Goal: Transaction & Acquisition: Obtain resource

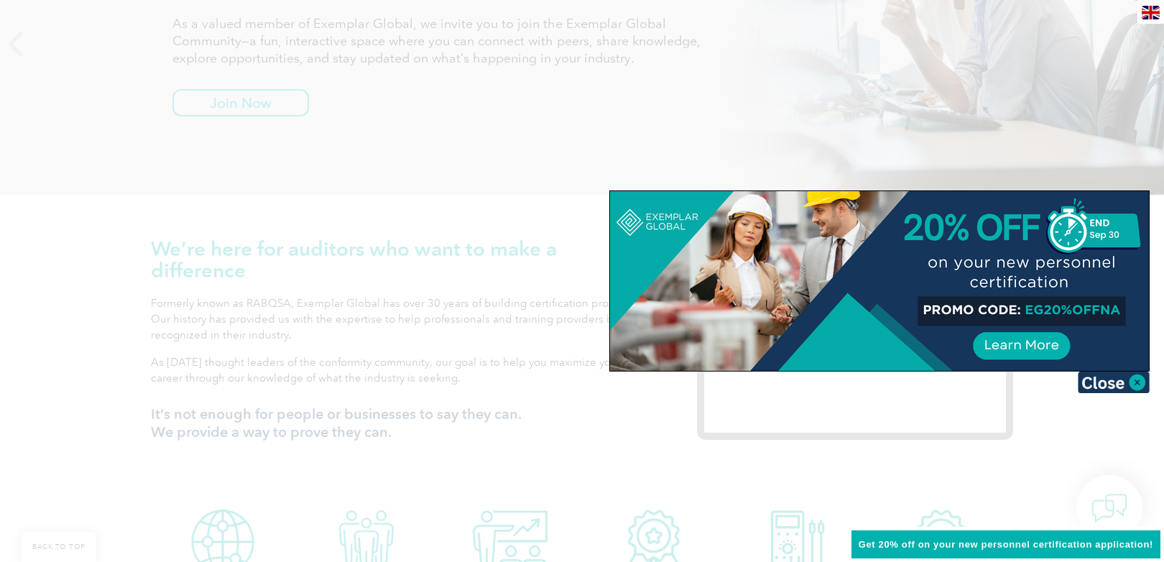
scroll to position [320, 0]
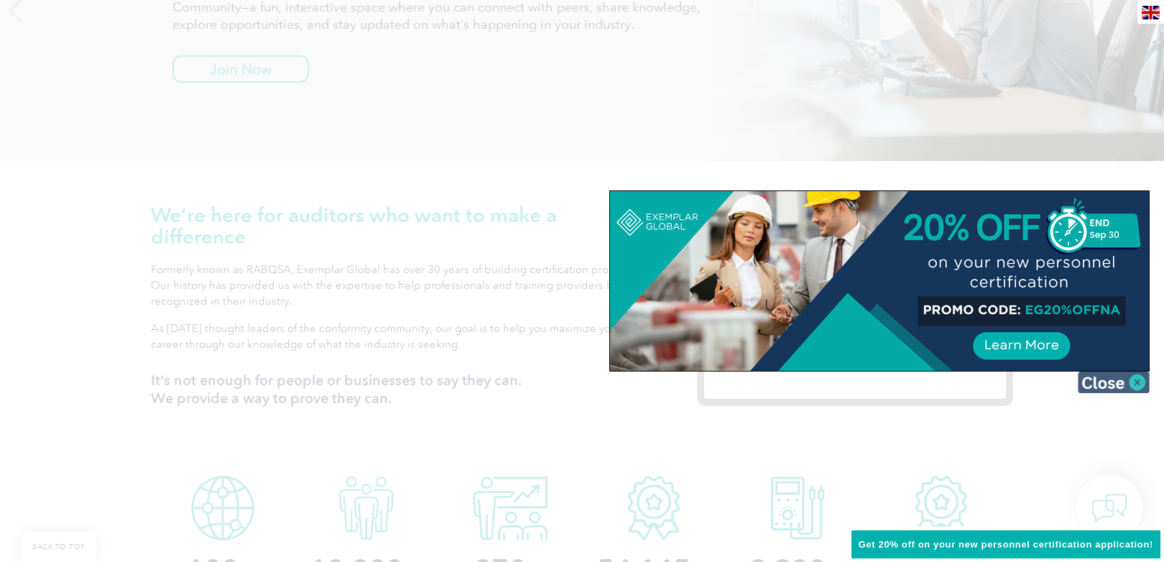
click at [1111, 378] on img at bounding box center [1114, 382] width 72 height 22
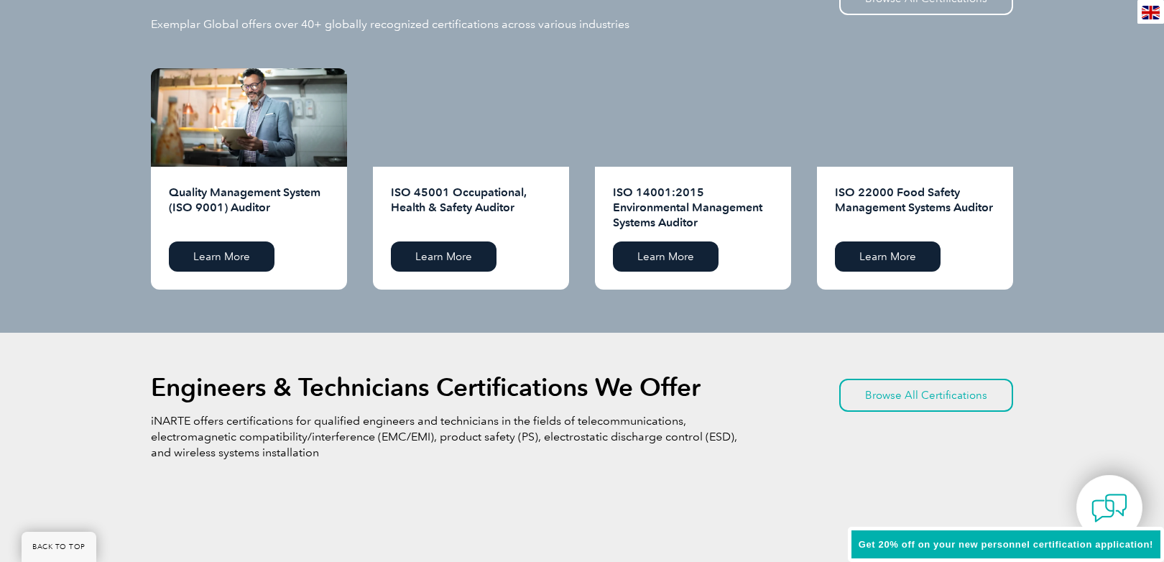
scroll to position [1488, 0]
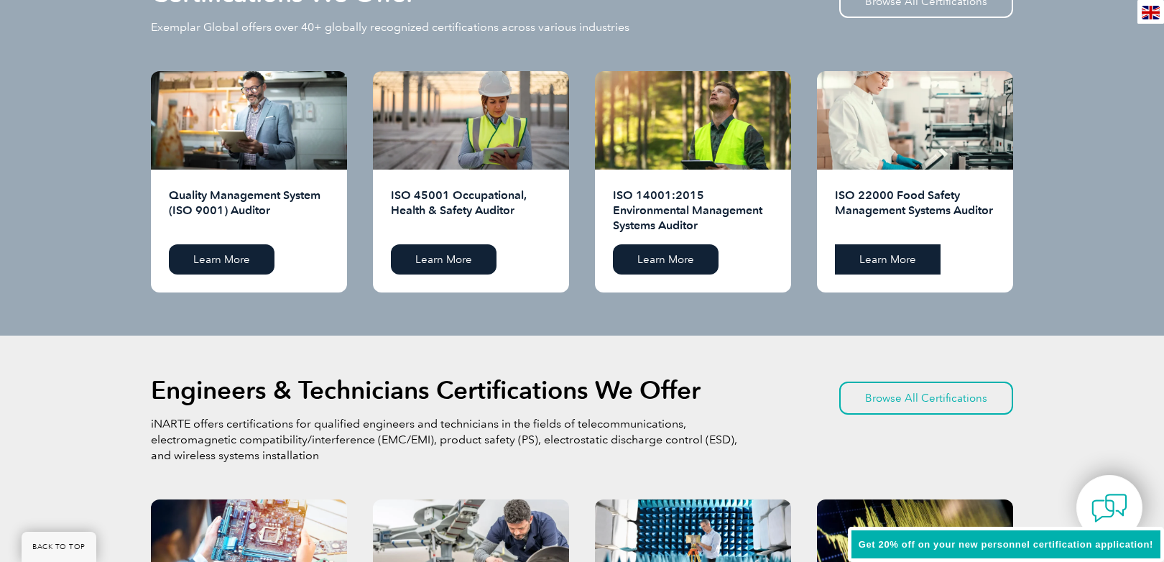
click at [890, 266] on link "Learn More" at bounding box center [888, 259] width 106 height 30
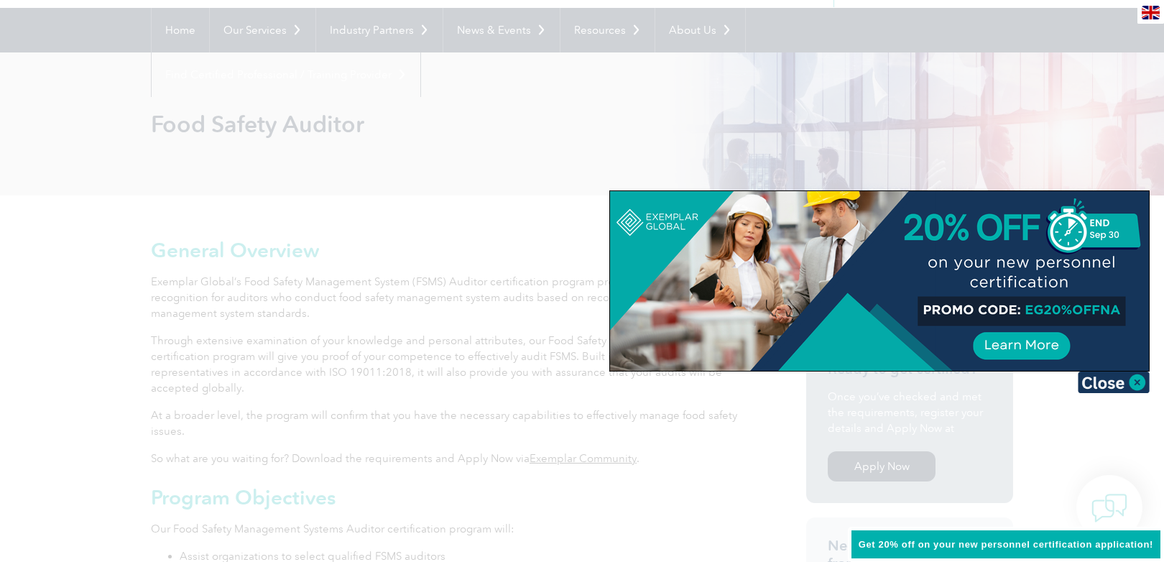
scroll to position [129, 0]
click at [1087, 376] on img at bounding box center [1114, 382] width 72 height 22
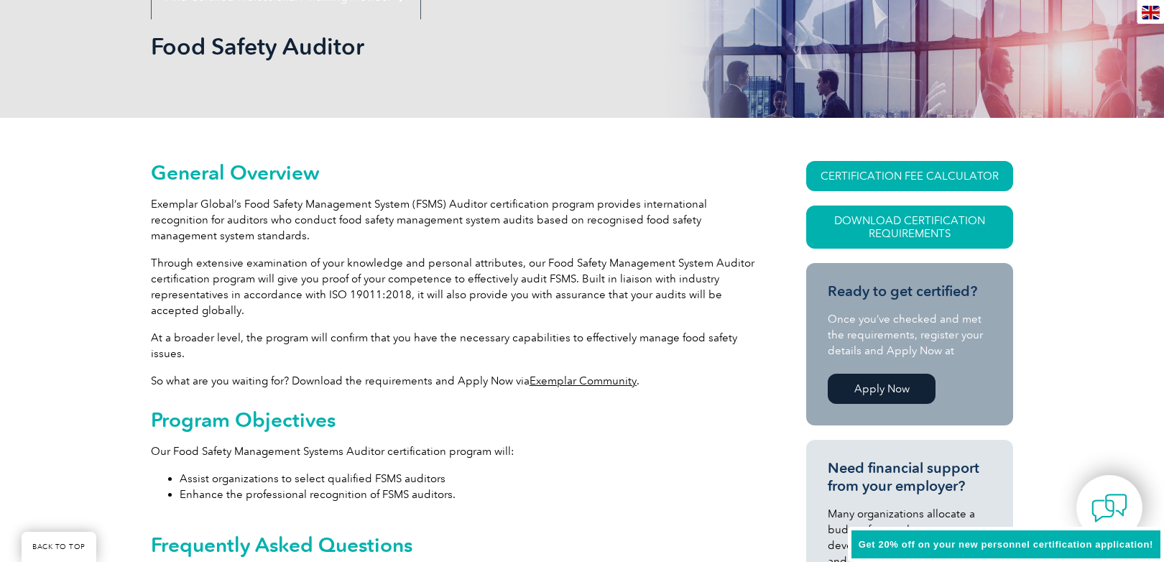
scroll to position [200, 0]
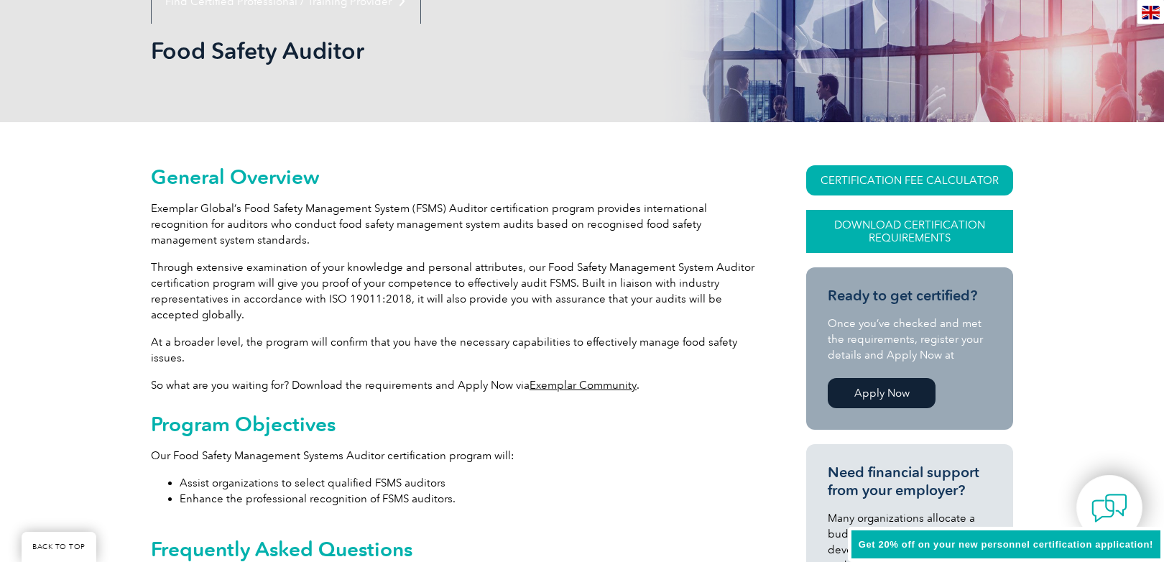
click at [886, 236] on link "Download Certification Requirements" at bounding box center [909, 231] width 207 height 43
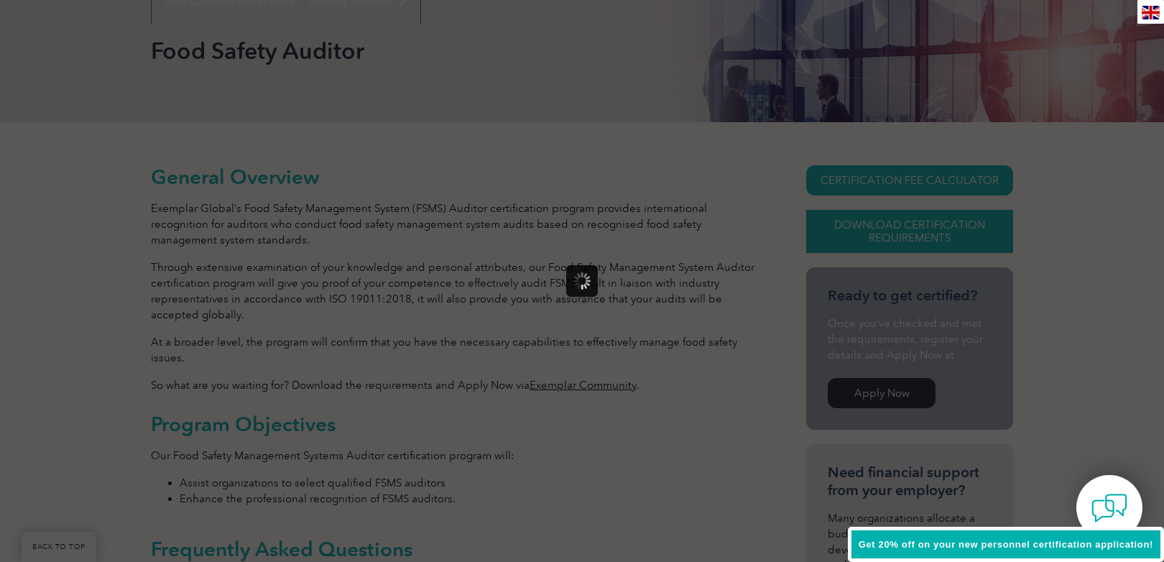
scroll to position [0, 0]
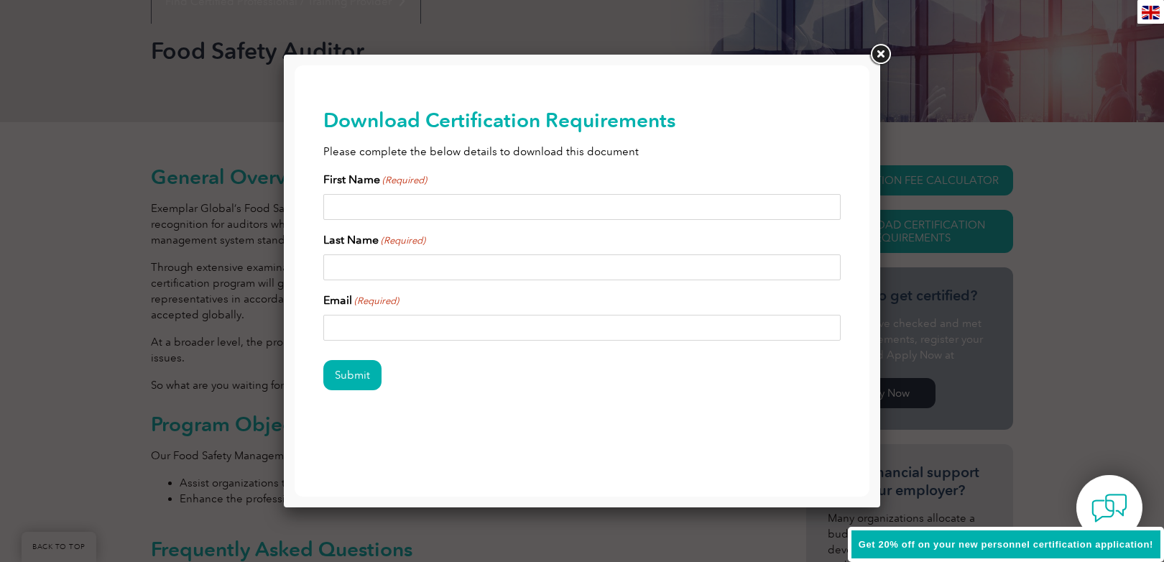
click at [879, 56] on link at bounding box center [880, 55] width 26 height 26
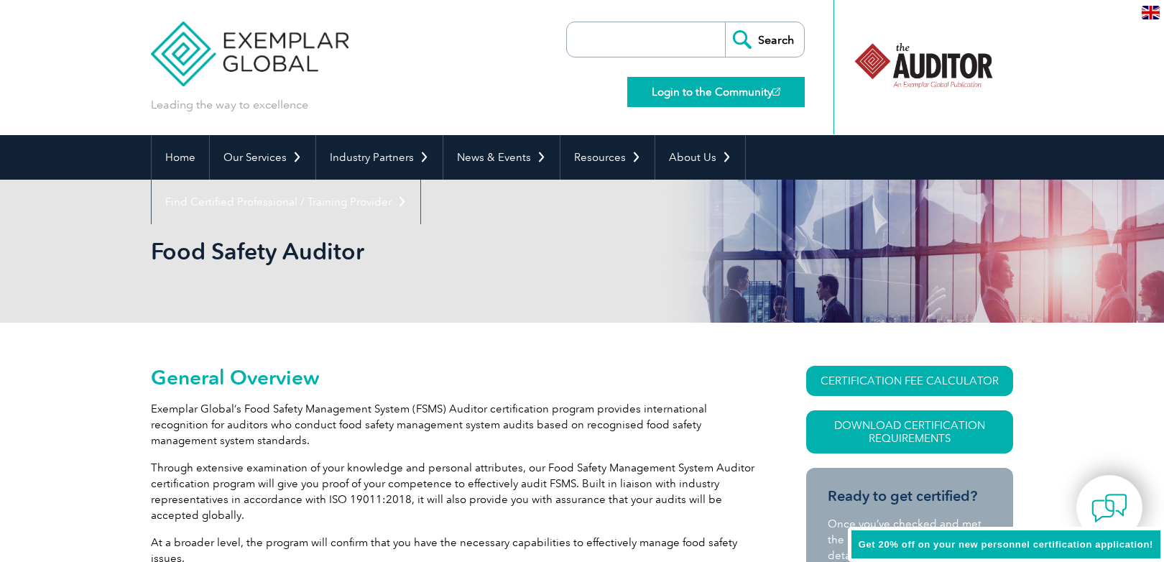
click at [687, 98] on link "Login to the Community" at bounding box center [715, 92] width 177 height 30
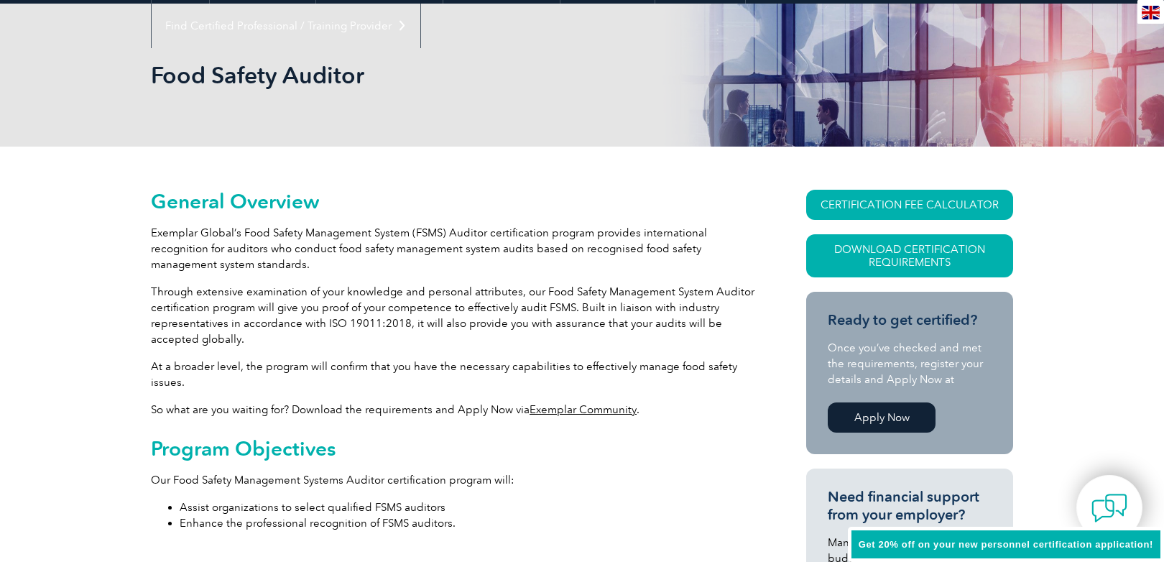
scroll to position [256, 0]
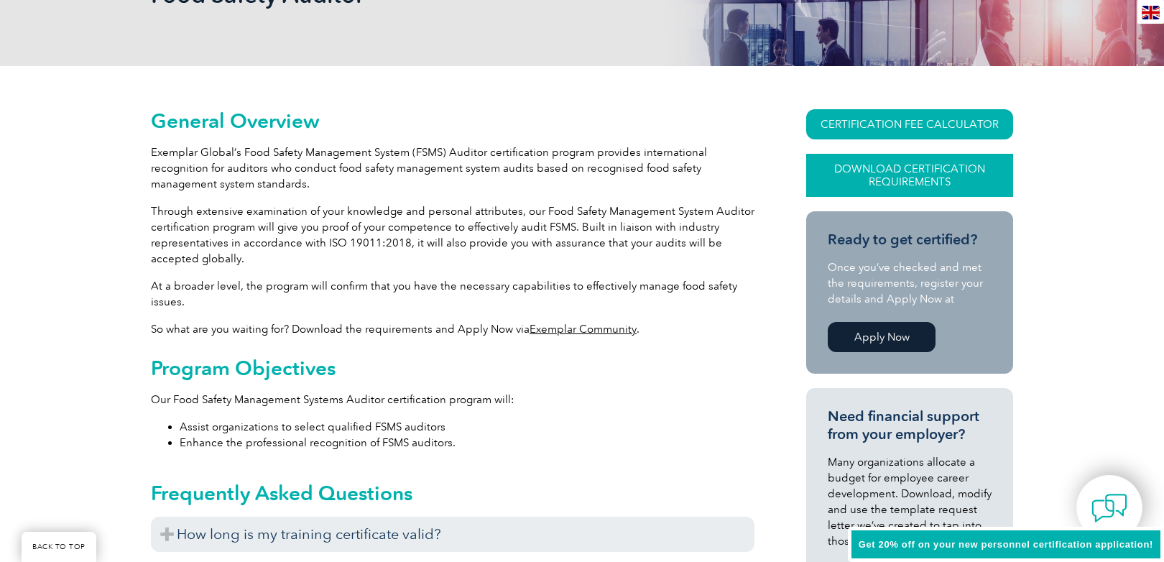
click at [828, 179] on link "Download Certification Requirements" at bounding box center [909, 175] width 207 height 43
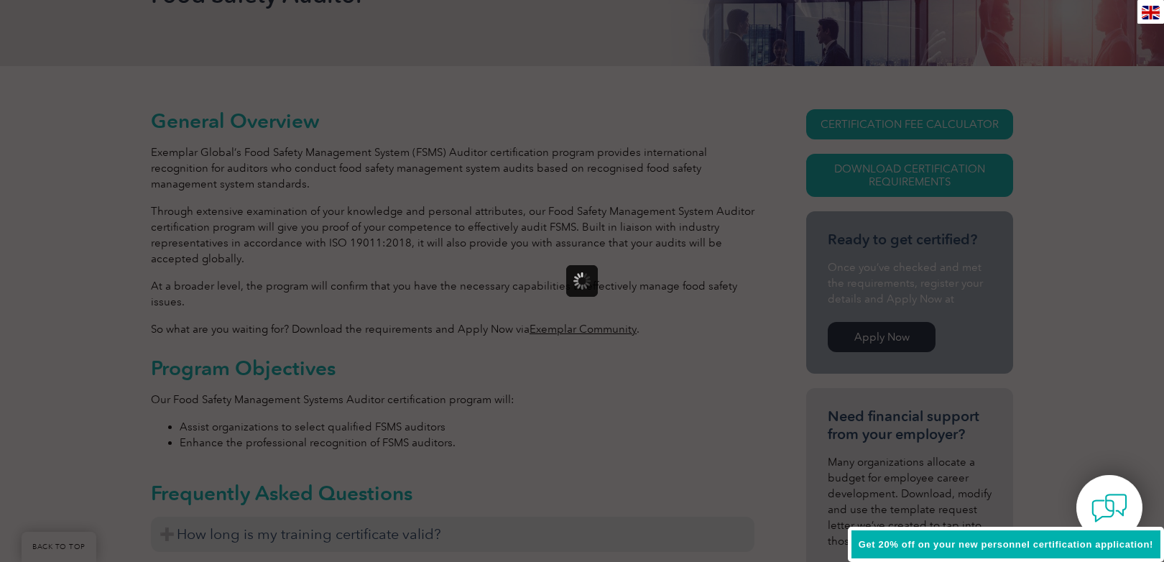
scroll to position [0, 0]
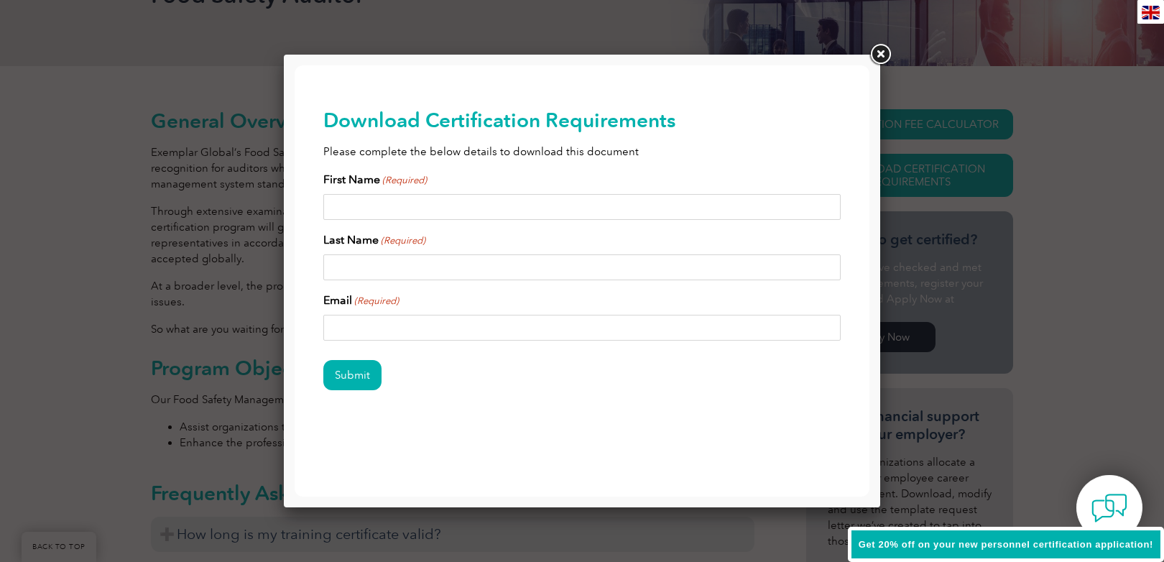
click at [488, 193] on div "First Name (Required)" at bounding box center [581, 195] width 517 height 49
click at [476, 203] on input "First Name (Required)" at bounding box center [581, 207] width 517 height 26
type input "RAMEES MUHAMMED"
type input "KAKKDOAN MUHAMMED"
type input "rameeskm@gmail.com"
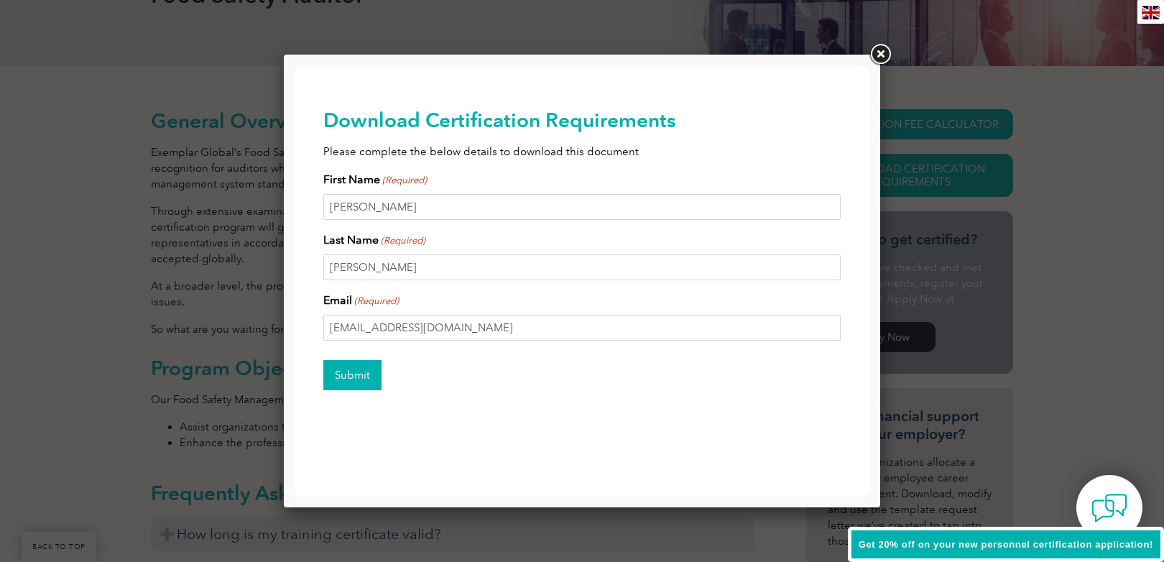
click at [350, 374] on input "Submit" at bounding box center [352, 375] width 58 height 30
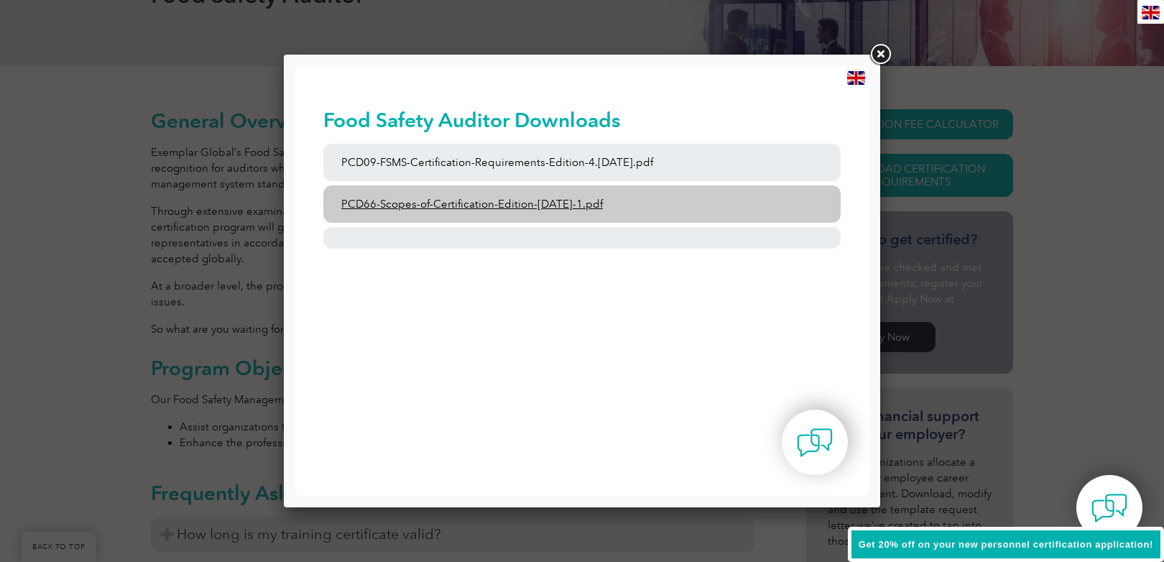
click at [527, 207] on link "PCD66-Scopes-of-Certification-Edition-6-September-2023-1.pdf" at bounding box center [581, 203] width 517 height 37
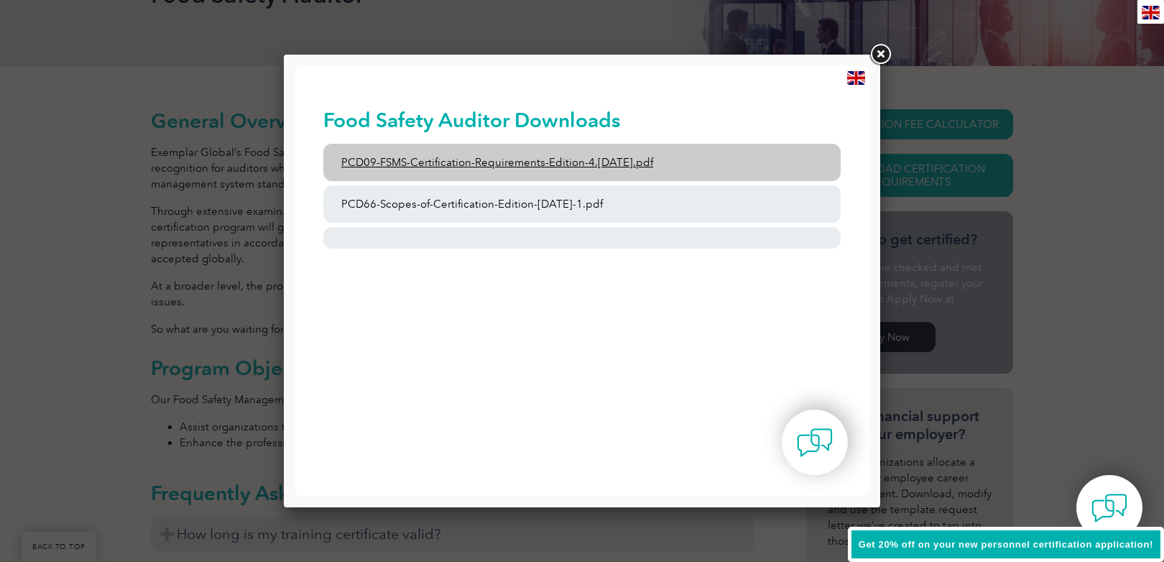
click at [425, 163] on link "PCD09-FSMS-Certification-Requirements-Edition-4.2-March-2023.pdf" at bounding box center [581, 162] width 517 height 37
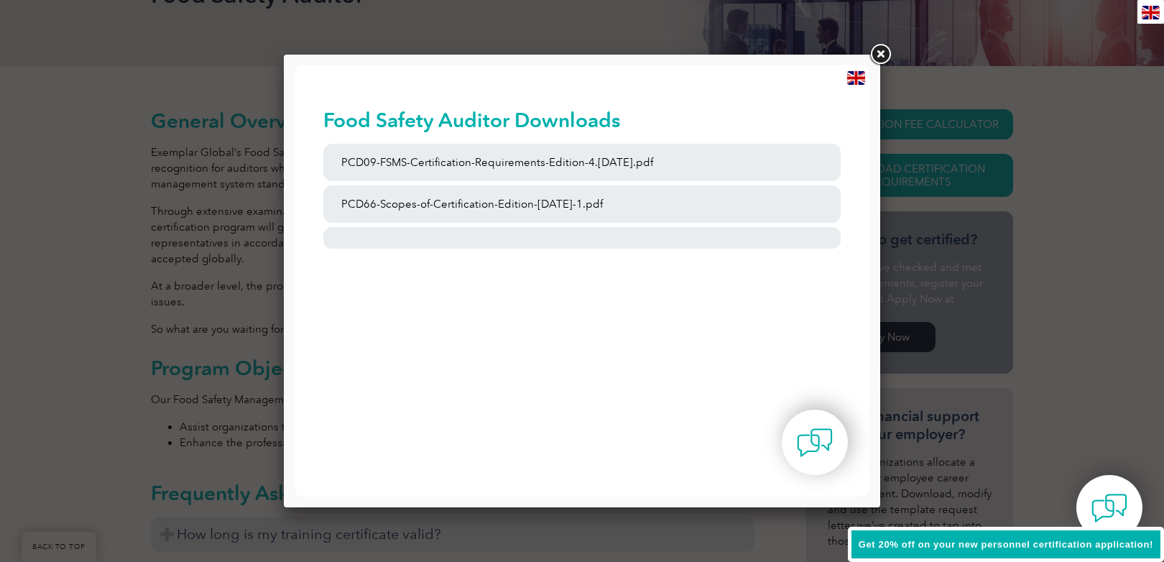
click at [879, 57] on link at bounding box center [880, 55] width 26 height 26
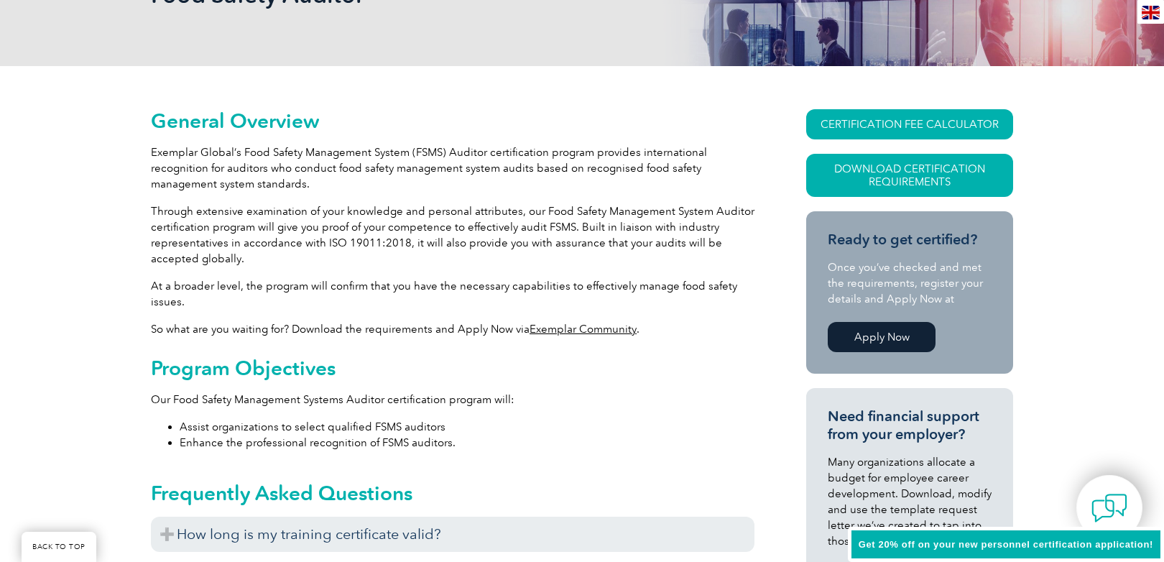
click at [872, 348] on link "Apply Now" at bounding box center [882, 337] width 108 height 30
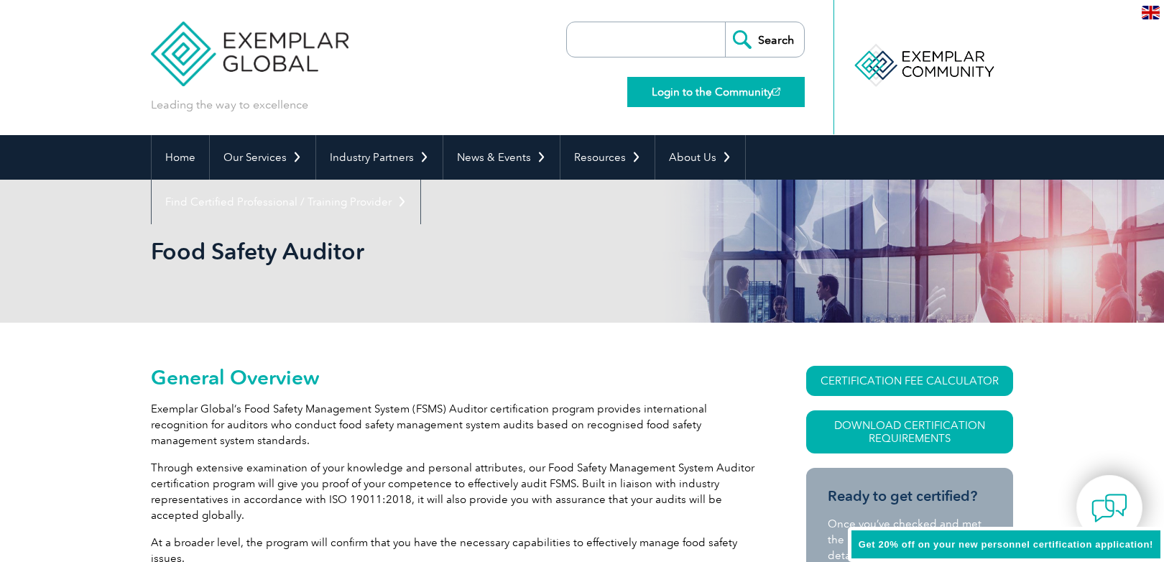
click at [659, 98] on link "Login to the Community" at bounding box center [715, 92] width 177 height 30
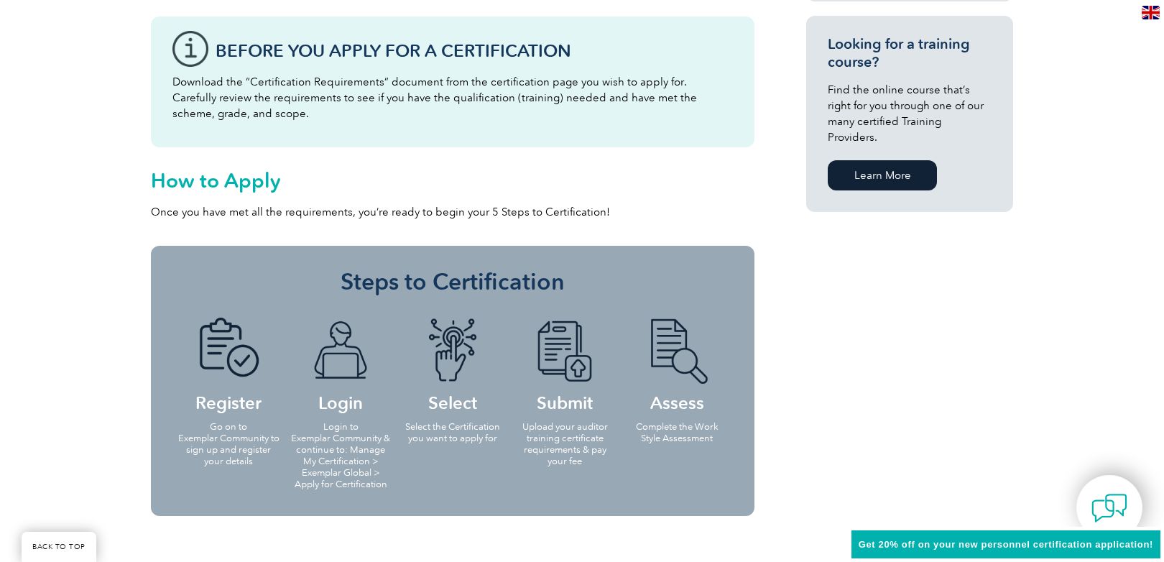
scroll to position [1077, 0]
